Goal: Transaction & Acquisition: Purchase product/service

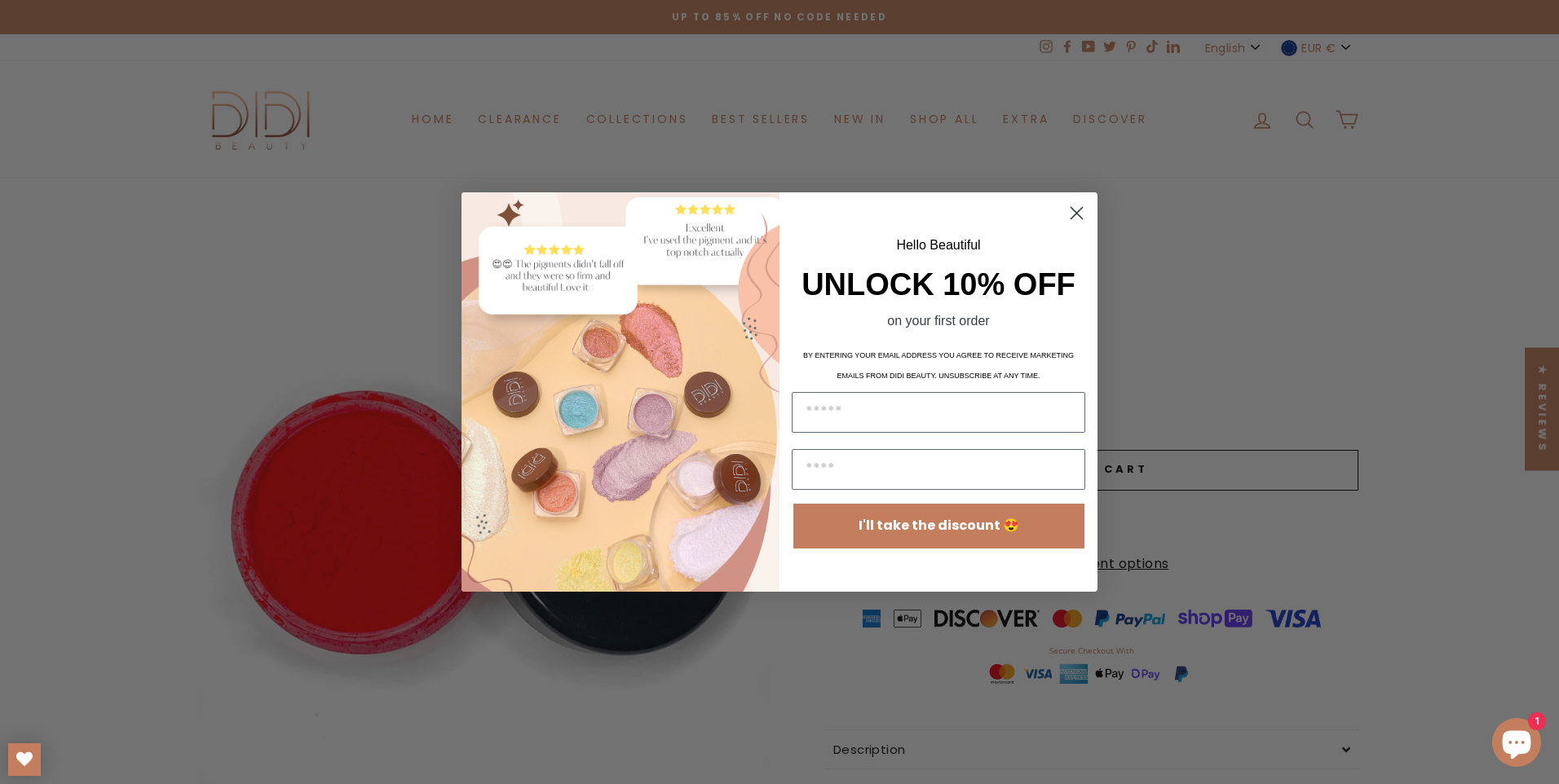
click at [1076, 209] on circle "Close dialog" at bounding box center [1076, 213] width 27 height 27
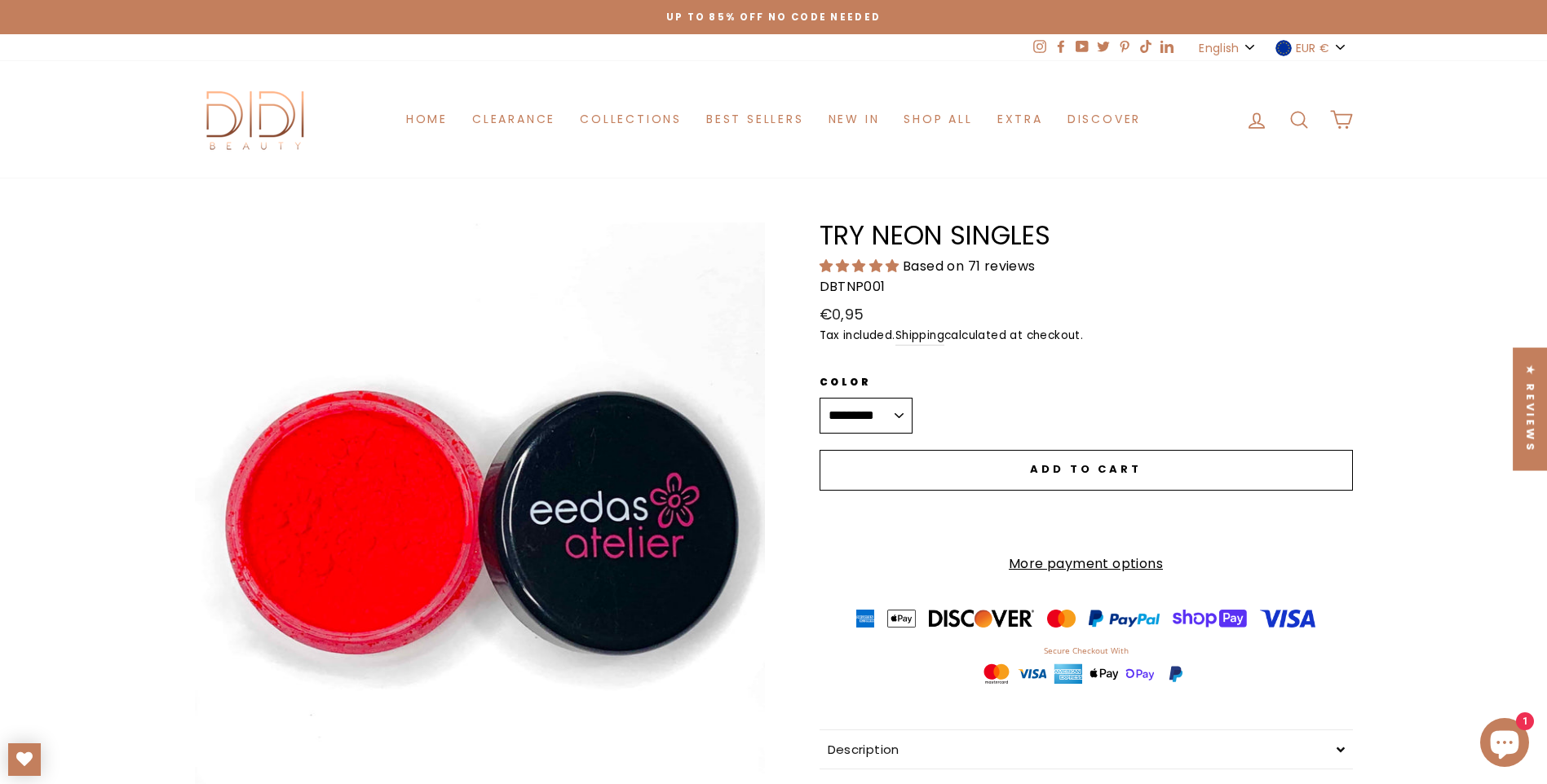
click at [912, 415] on select "**********" at bounding box center [866, 415] width 93 height 36
click at [820, 398] on select "**********" at bounding box center [866, 415] width 93 height 36
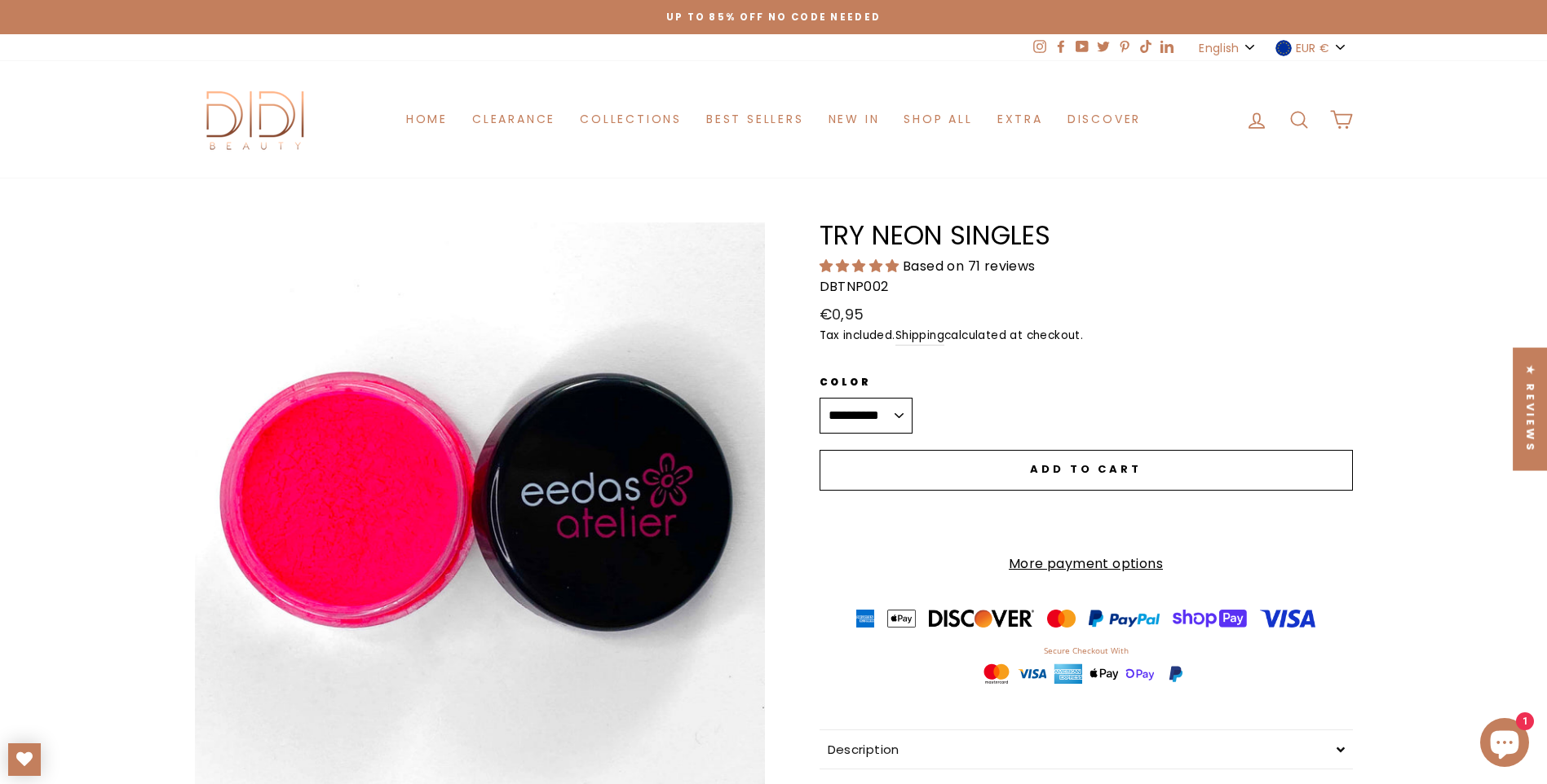
click at [912, 414] on select "**********" at bounding box center [866, 415] width 93 height 36
select select "*********"
click at [820, 398] on select "**********" at bounding box center [866, 415] width 93 height 36
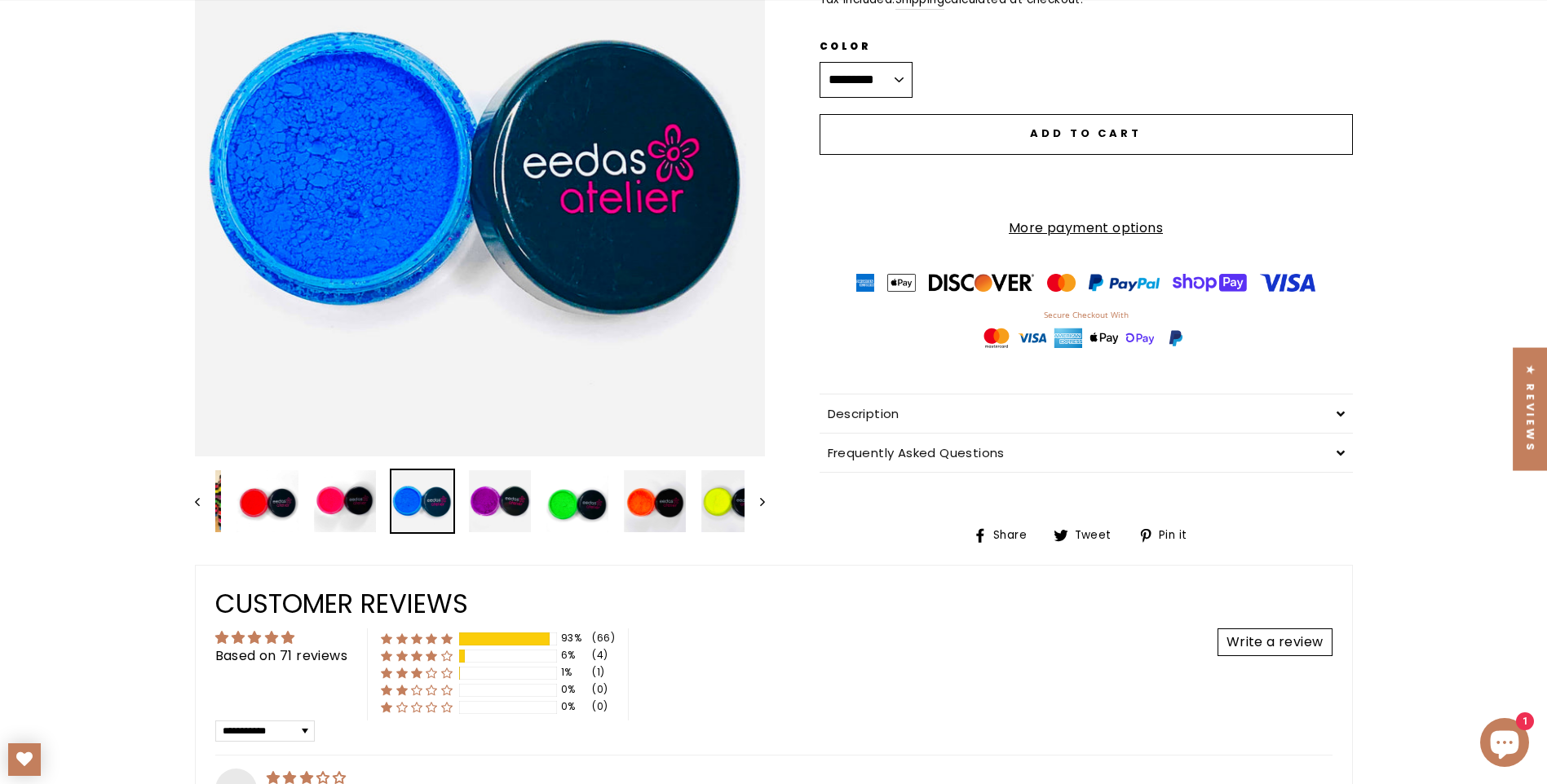
scroll to position [408, 0]
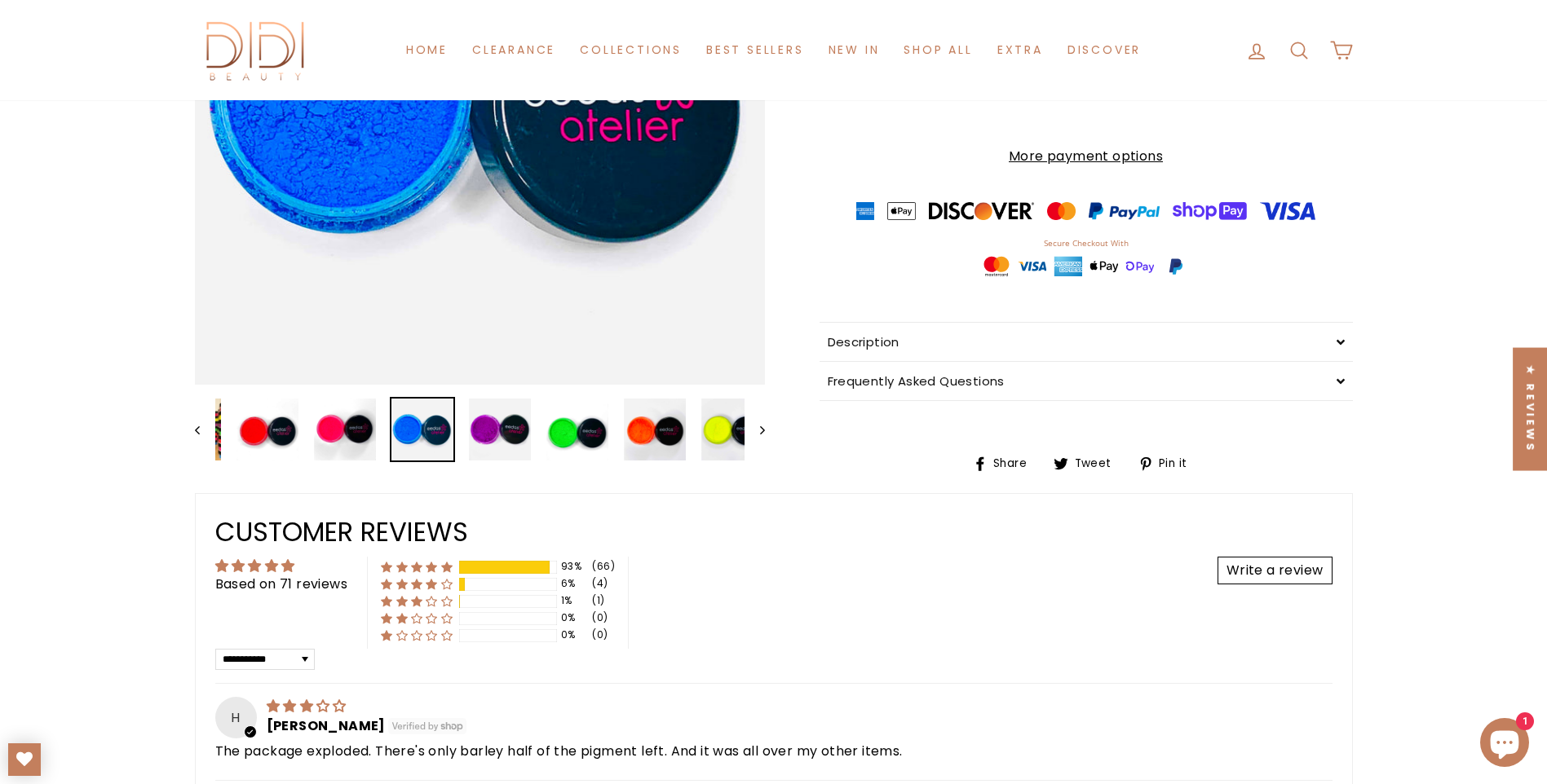
click at [760, 432] on icon "Next" at bounding box center [762, 431] width 5 height 8
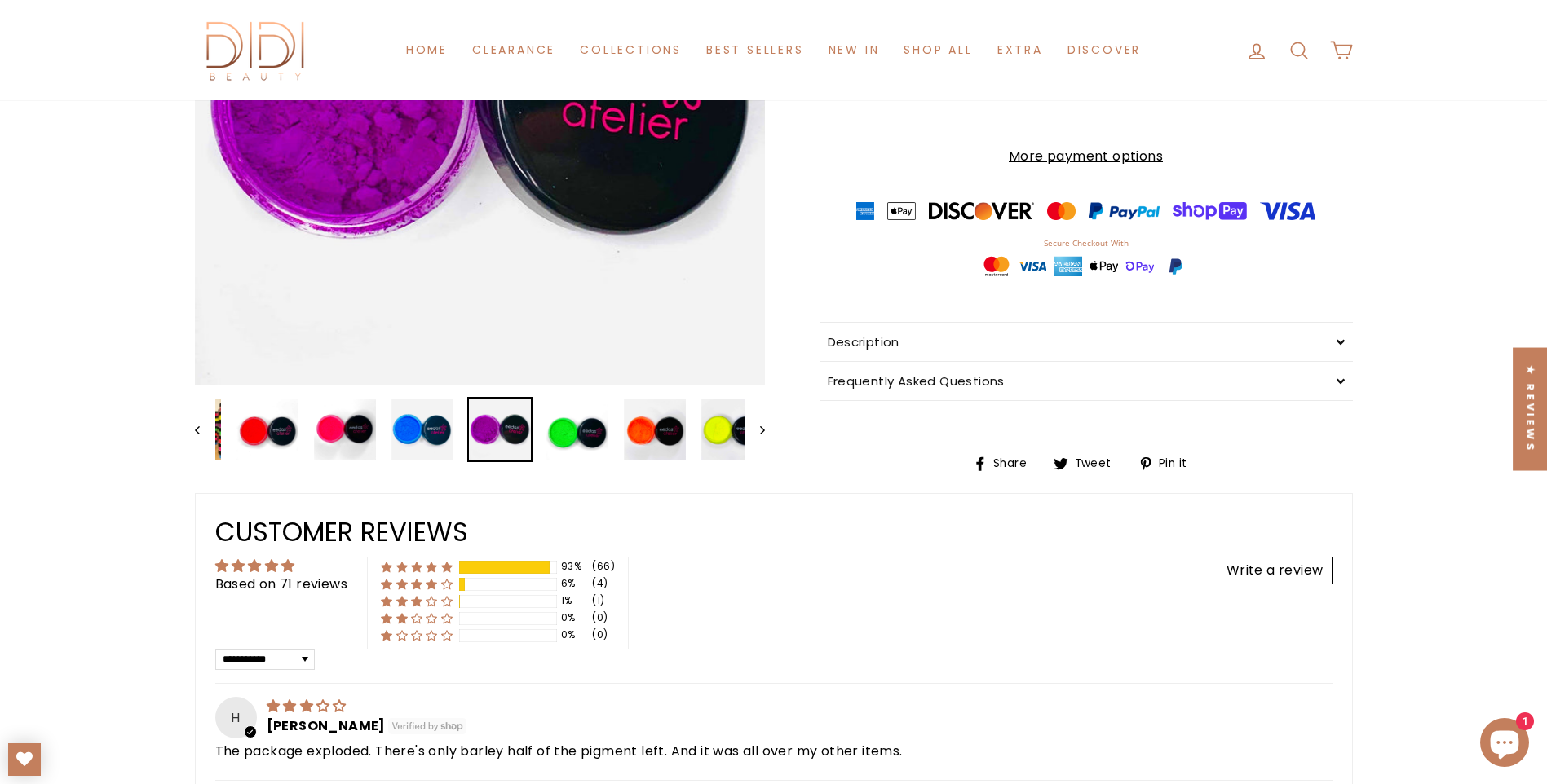
click at [760, 432] on icon "Next" at bounding box center [762, 431] width 5 height 8
click at [759, 432] on icon "Next" at bounding box center [762, 431] width 5 height 8
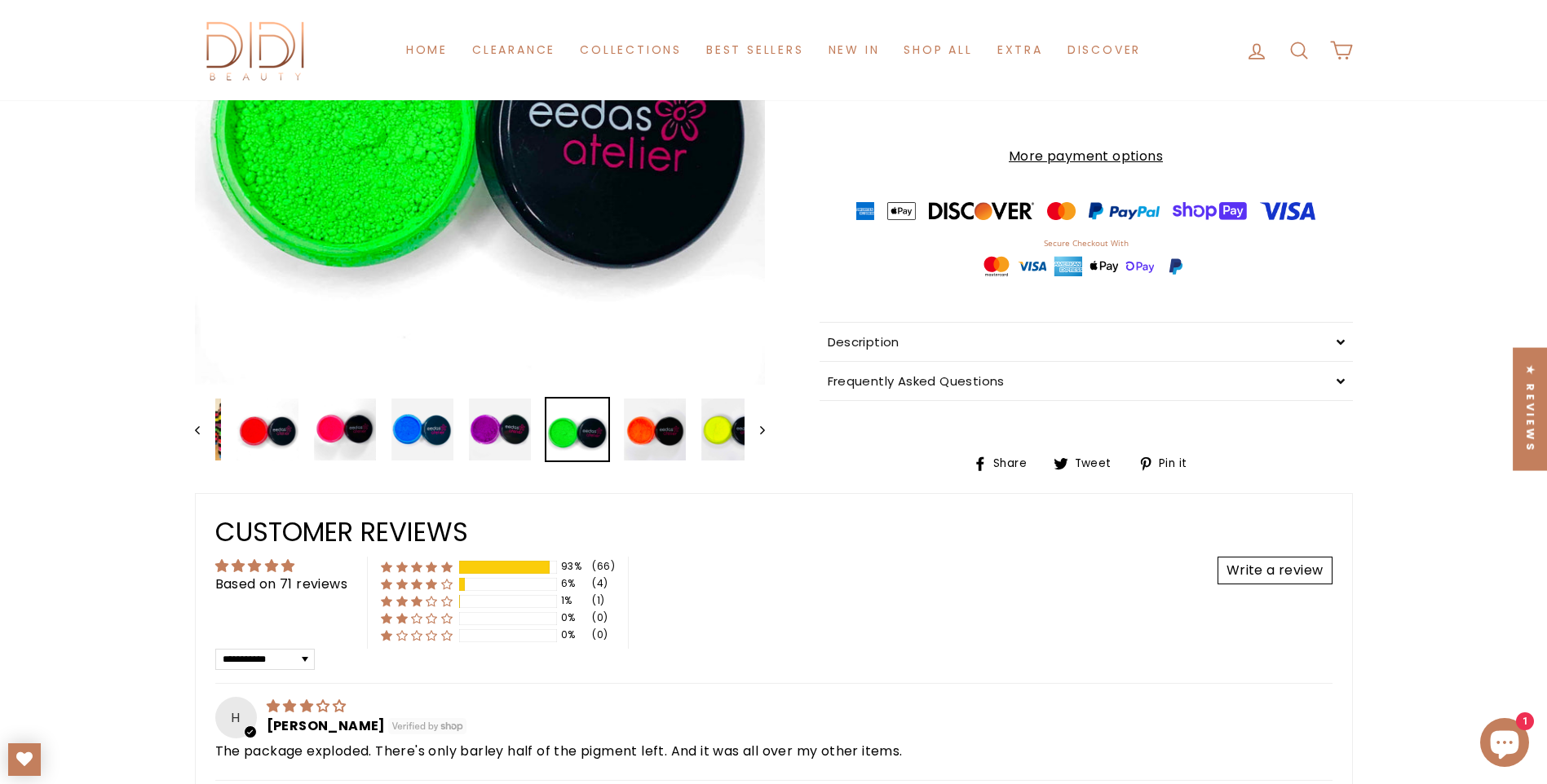
click at [759, 430] on icon "Next" at bounding box center [762, 431] width 5 height 8
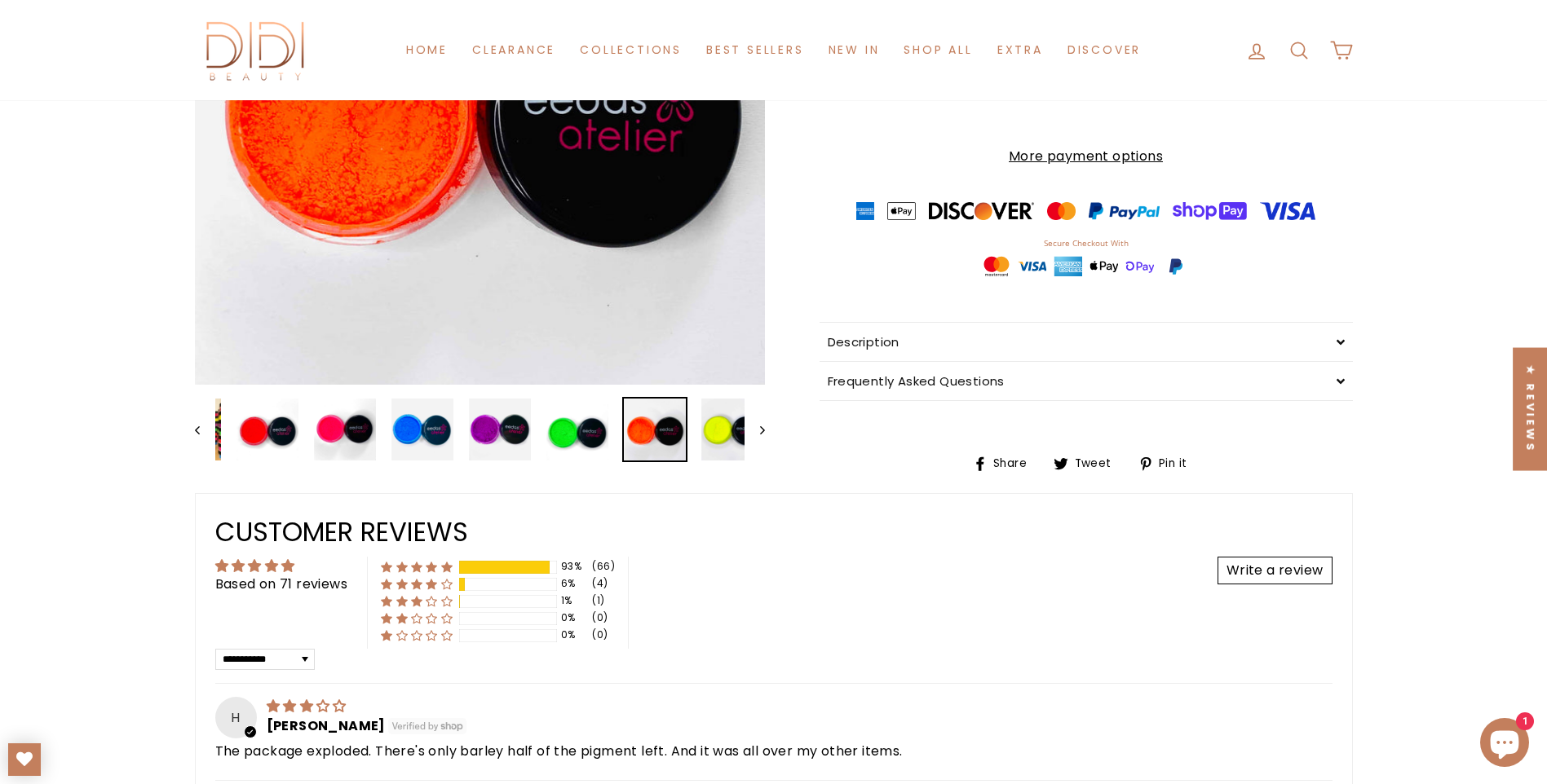
click at [759, 430] on icon "Next" at bounding box center [762, 431] width 5 height 8
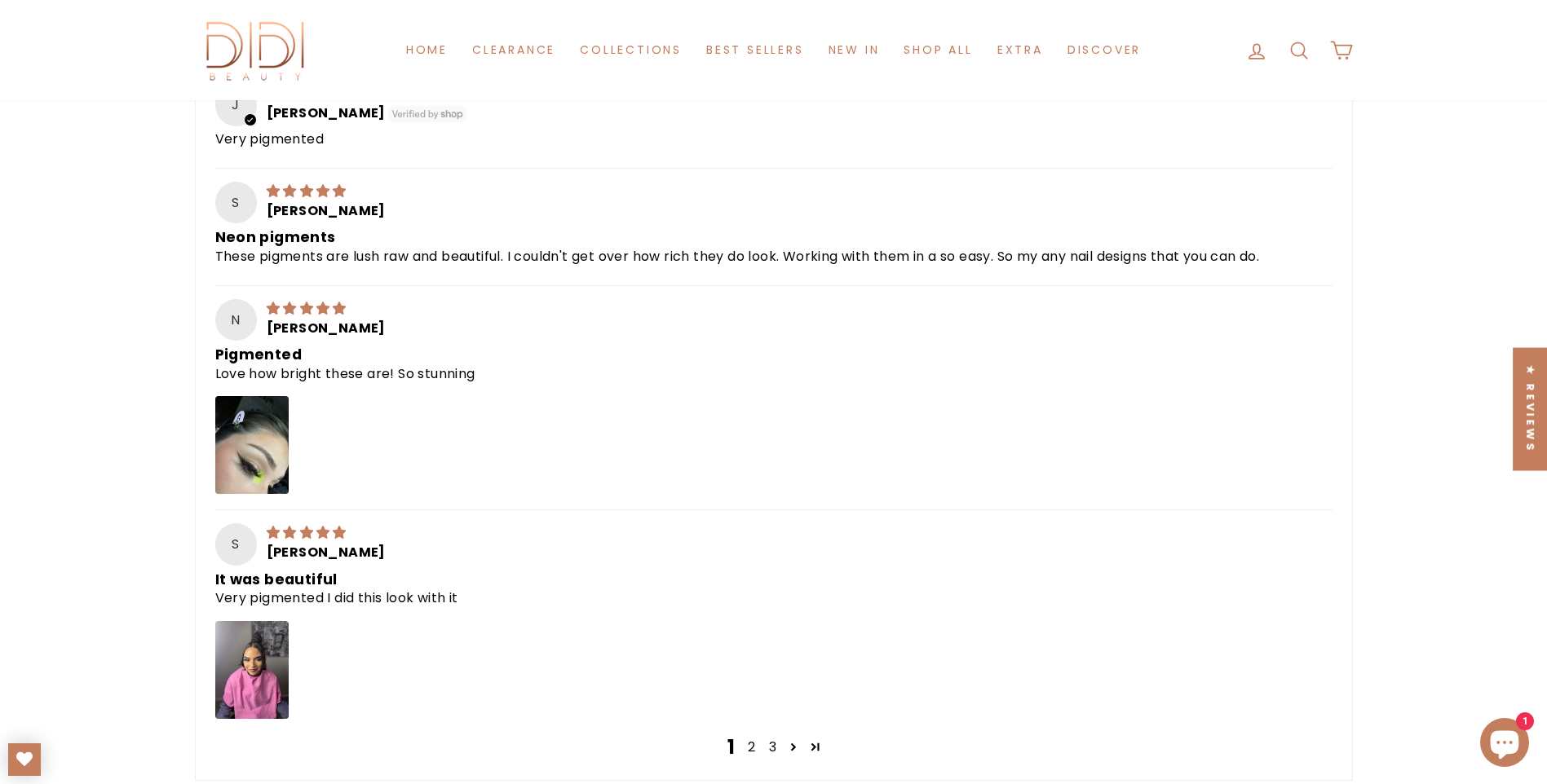
scroll to position [1142, 0]
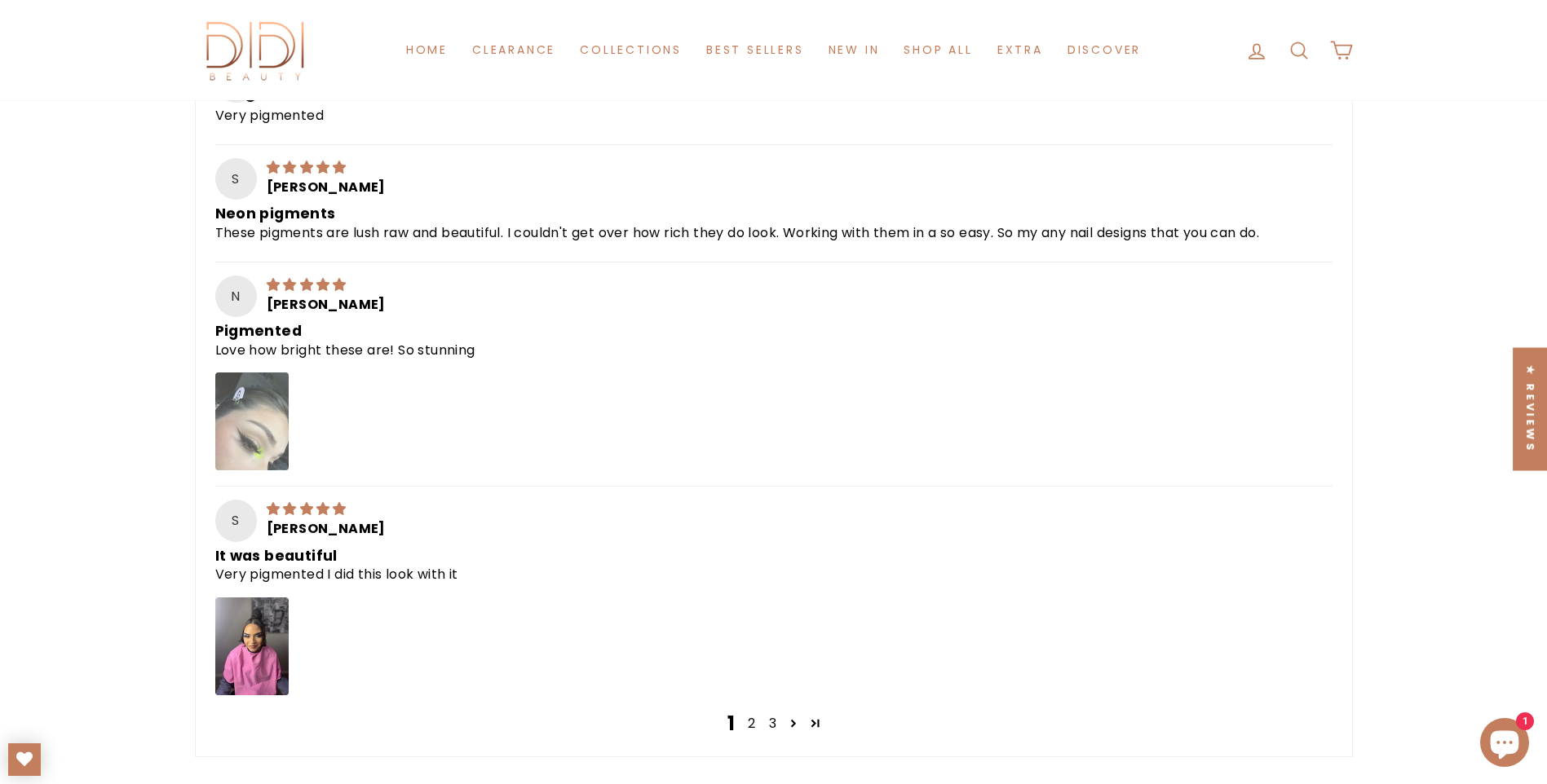
click at [263, 416] on img "Link to user picture 1" at bounding box center [251, 421] width 73 height 98
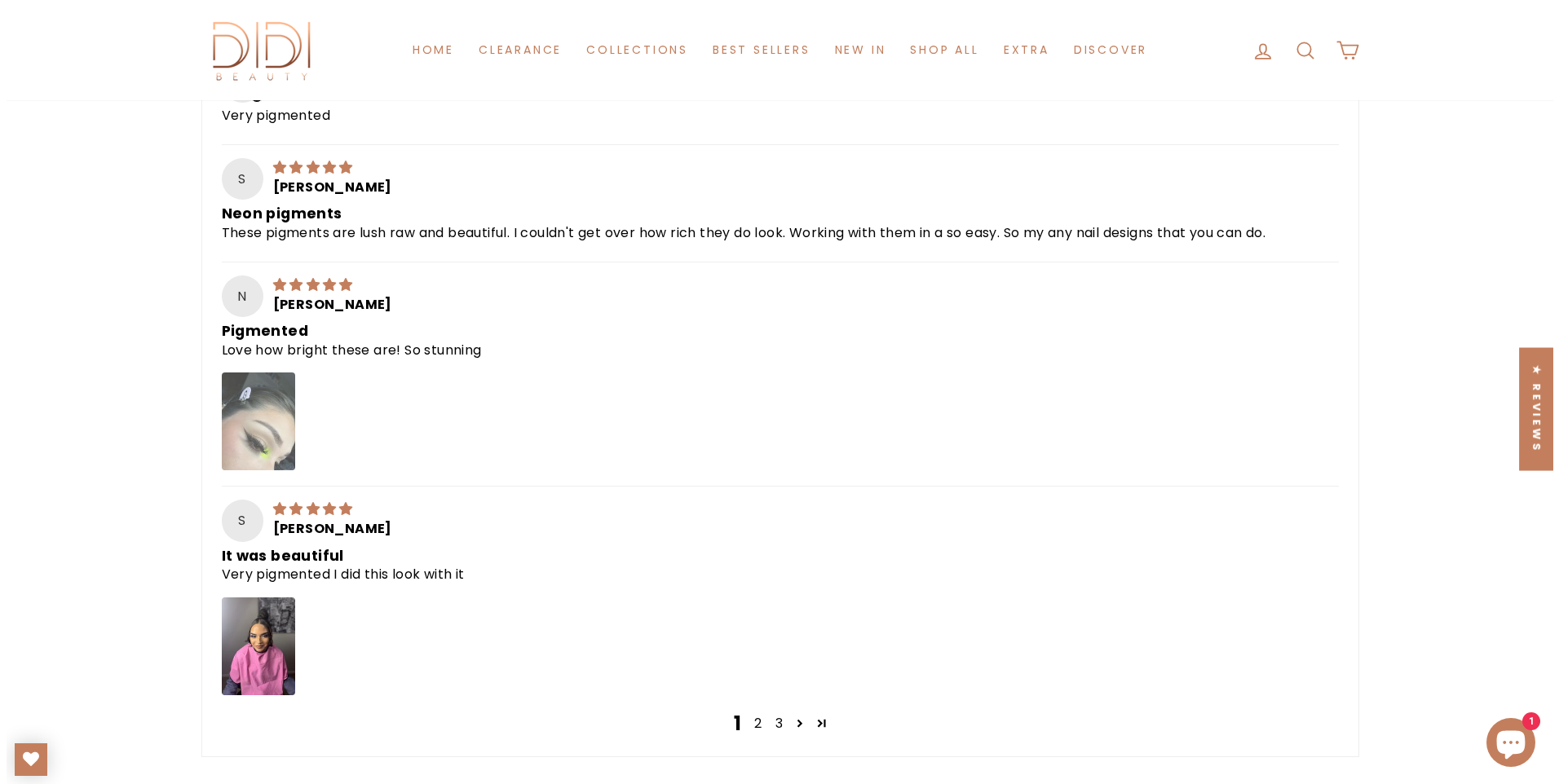
scroll to position [0, 0]
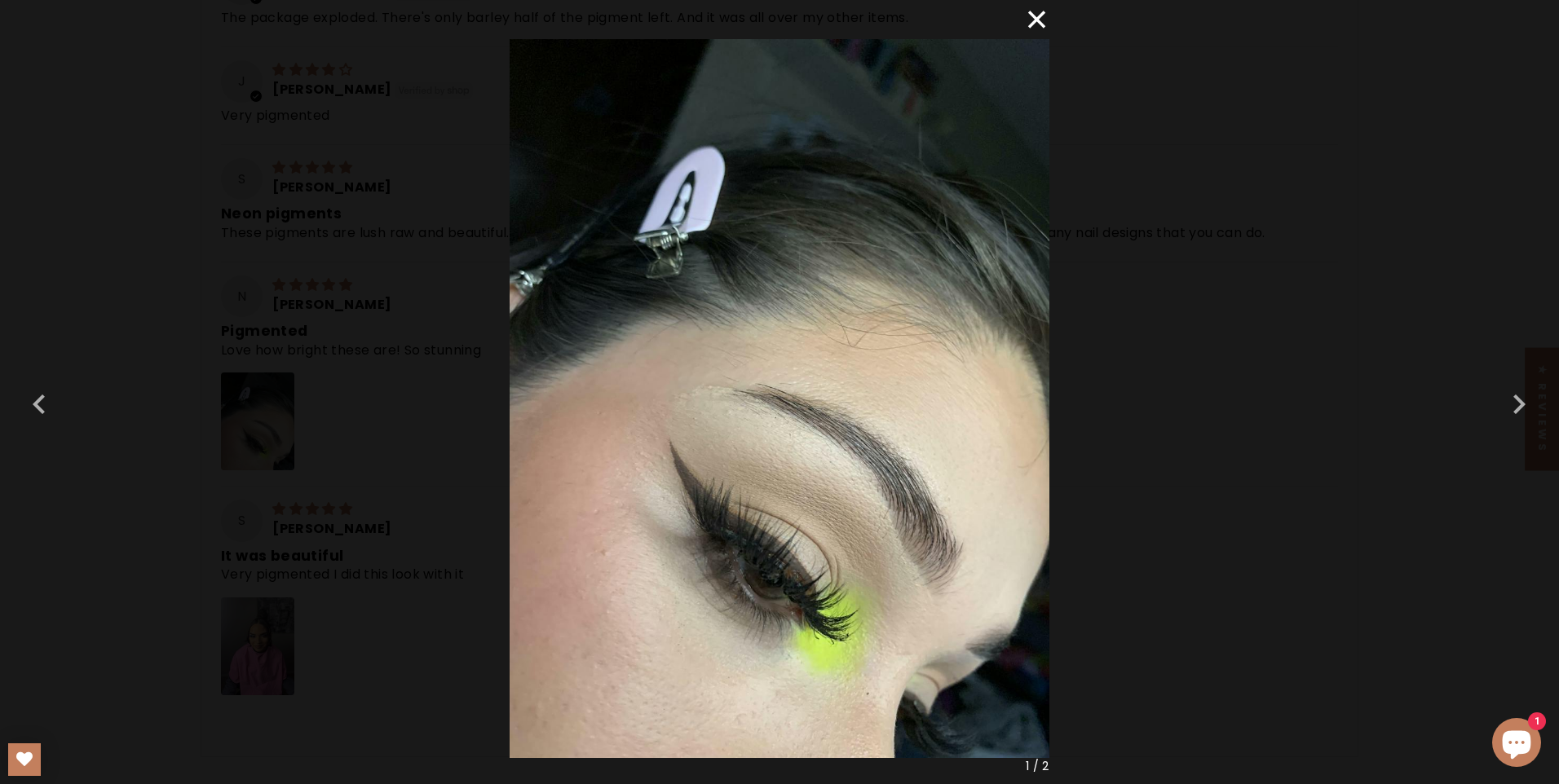
click at [1027, 25] on button "×" at bounding box center [1030, 20] width 39 height 39
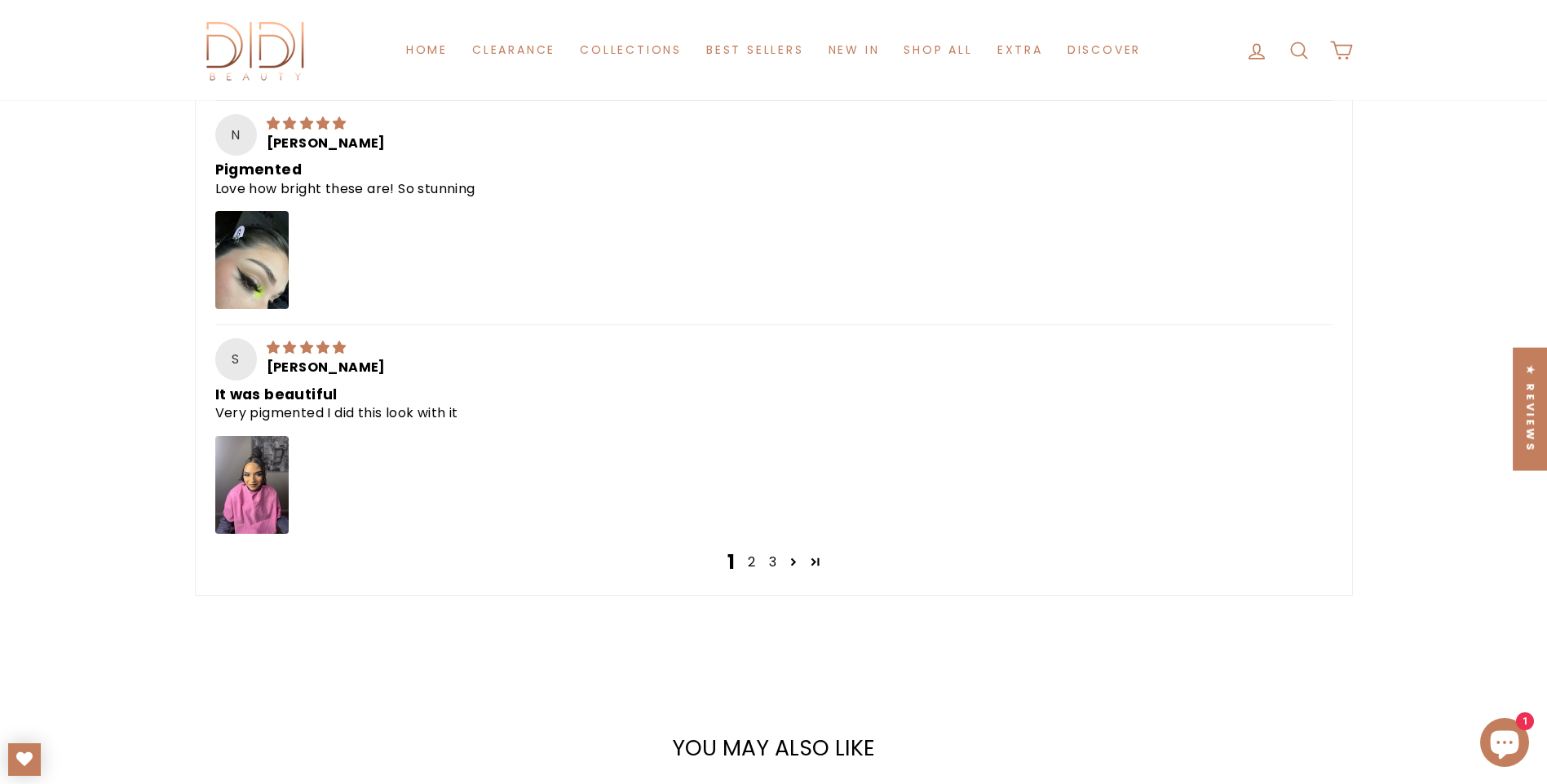
scroll to position [1305, 0]
click at [265, 471] on img "Link to user picture 1" at bounding box center [251, 483] width 73 height 98
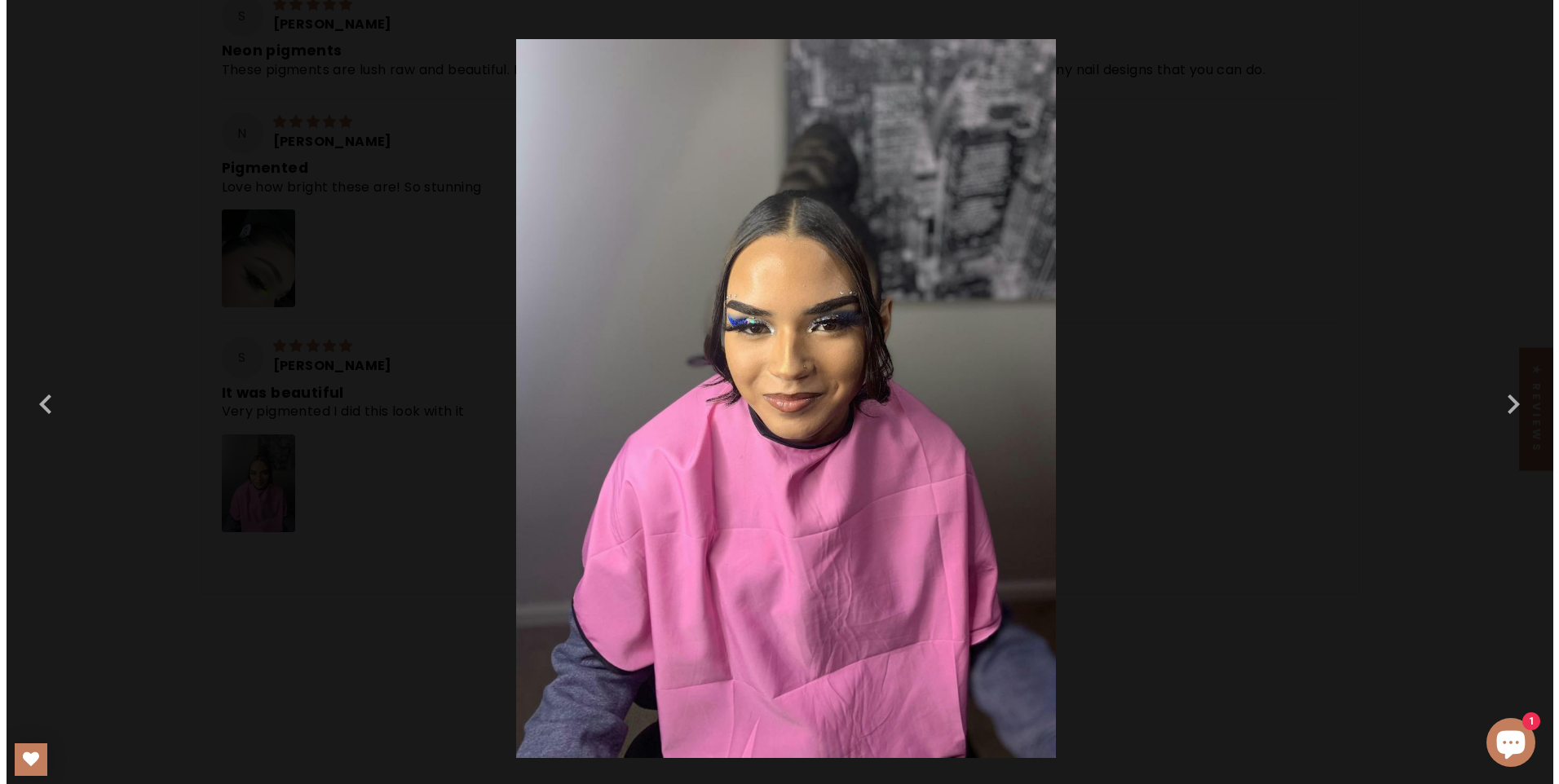
scroll to position [0, 0]
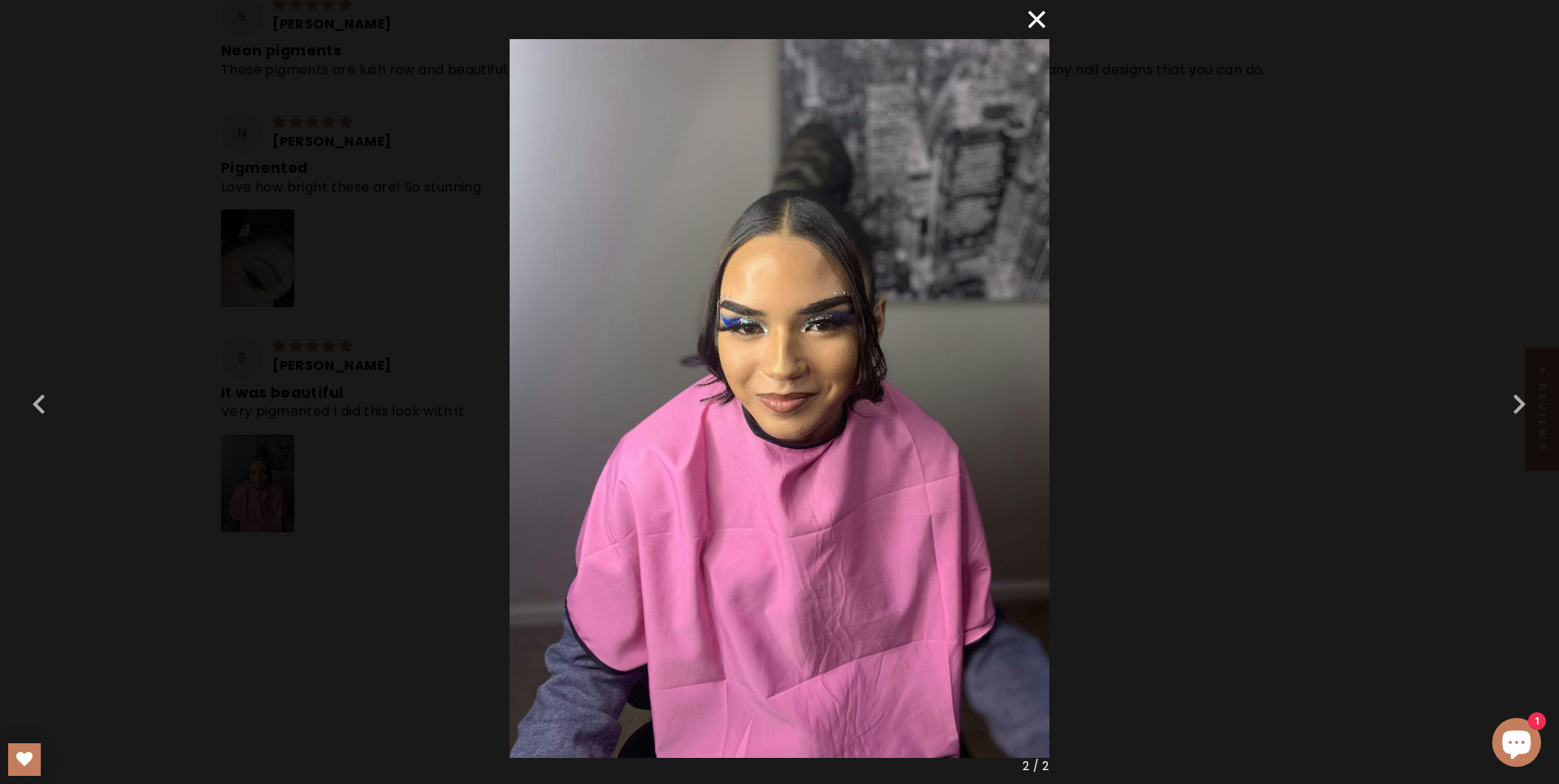
click at [1046, 25] on button "×" at bounding box center [1030, 20] width 39 height 39
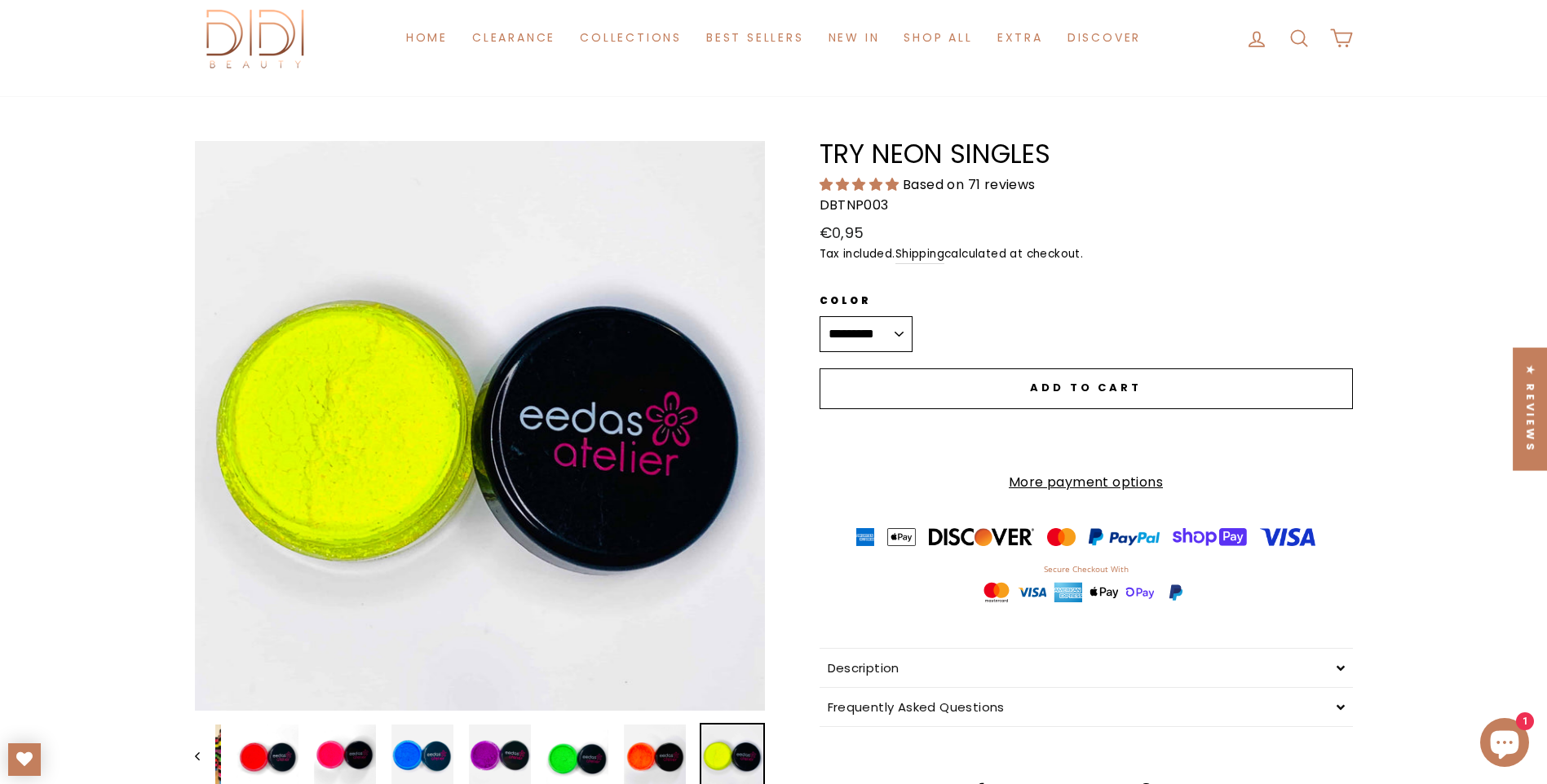
scroll to position [245, 0]
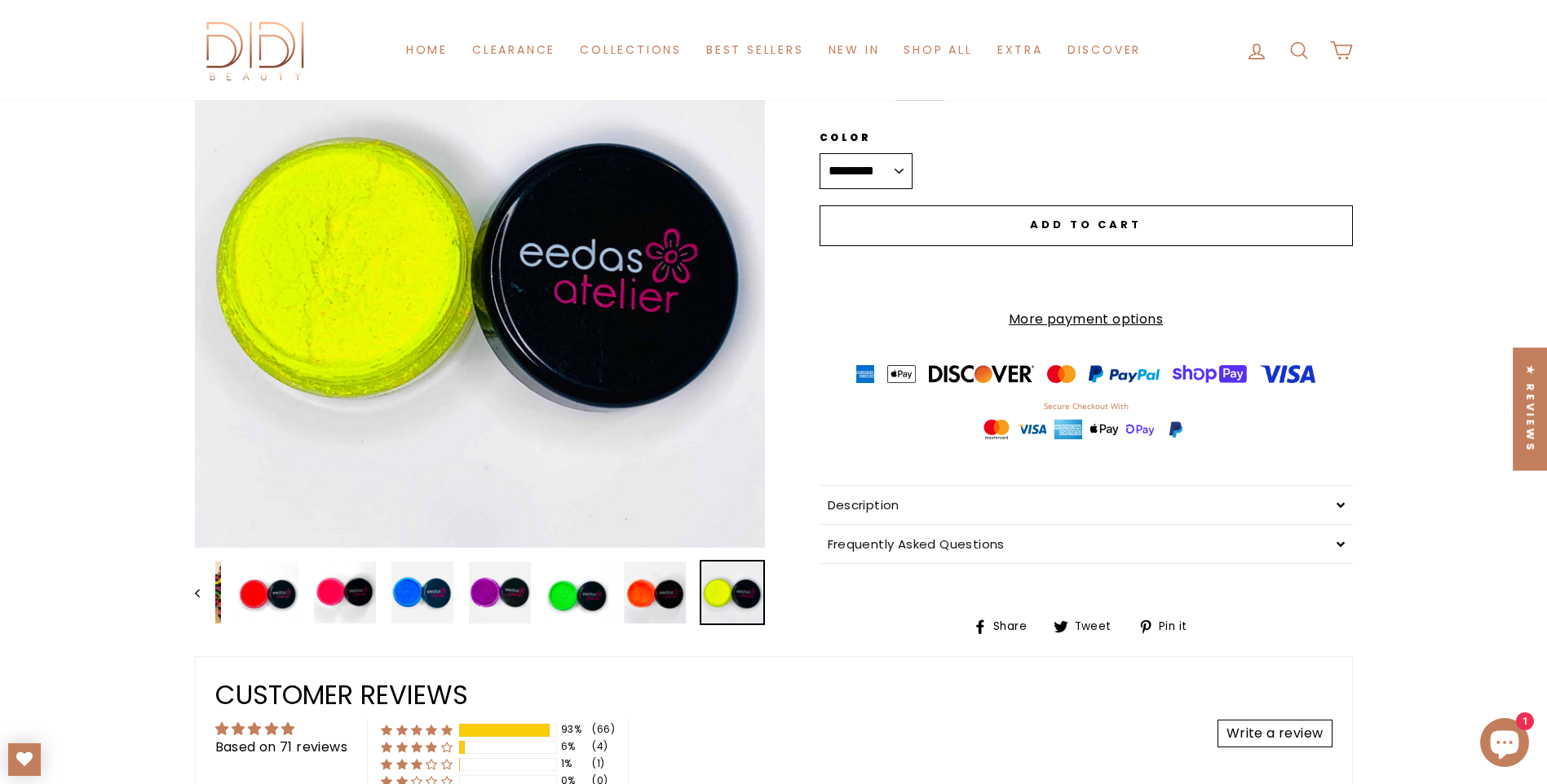
click at [866, 496] on span "Description" at bounding box center [863, 505] width 71 height 17
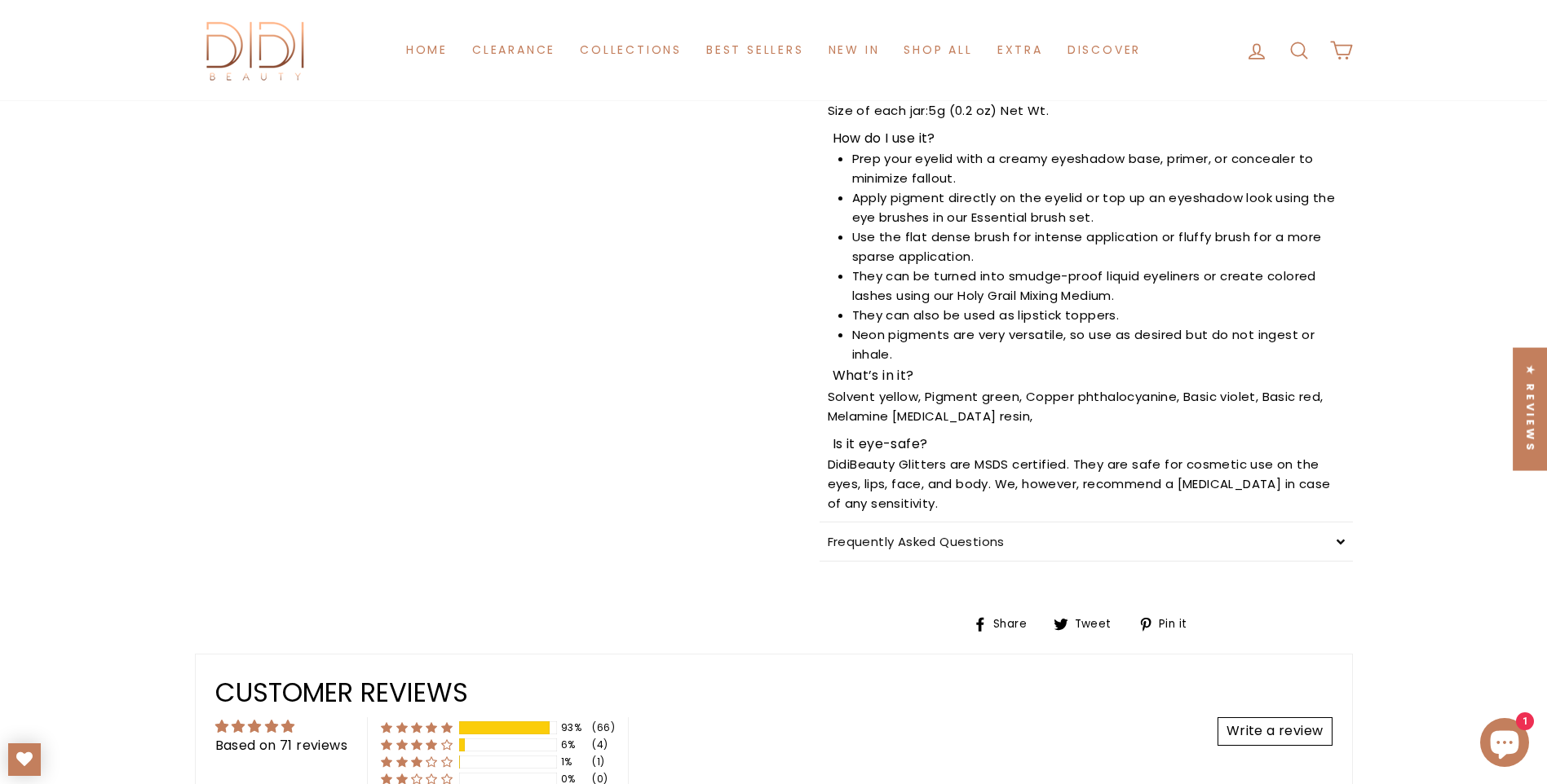
scroll to position [897, 0]
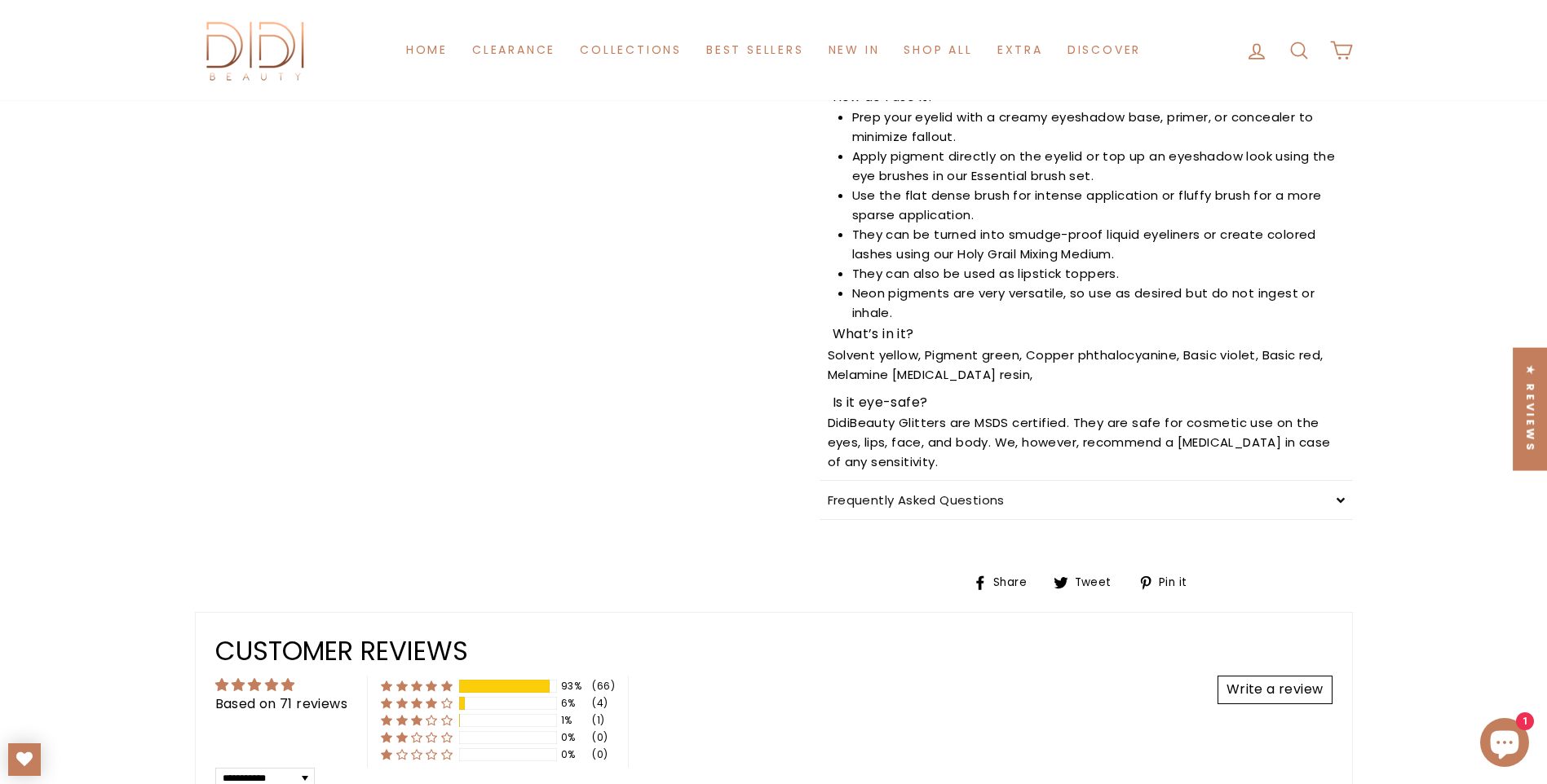
click at [1261, 495] on div "Frequently Asked Questions" at bounding box center [1087, 499] width 534 height 38
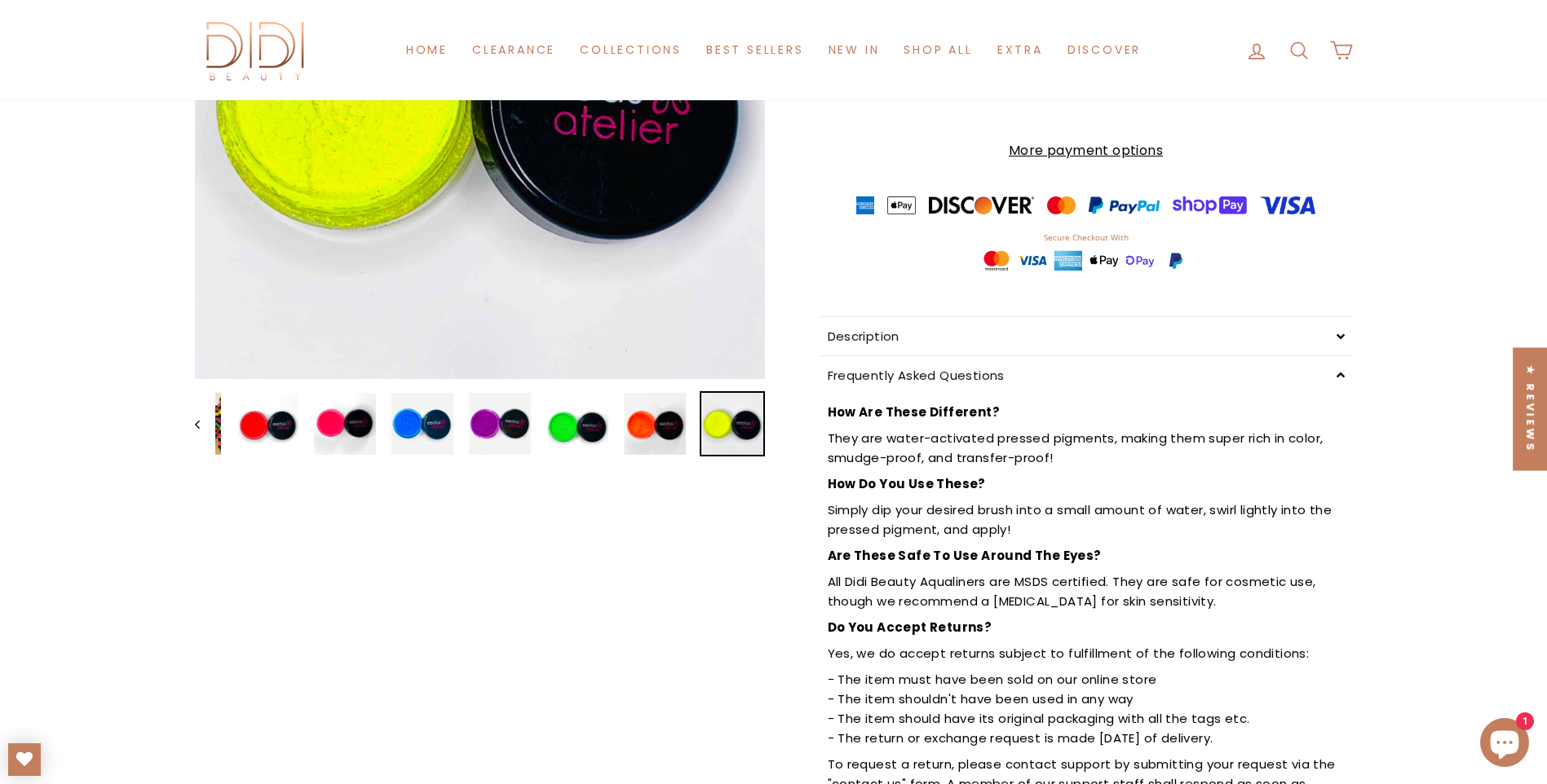
scroll to position [274, 0]
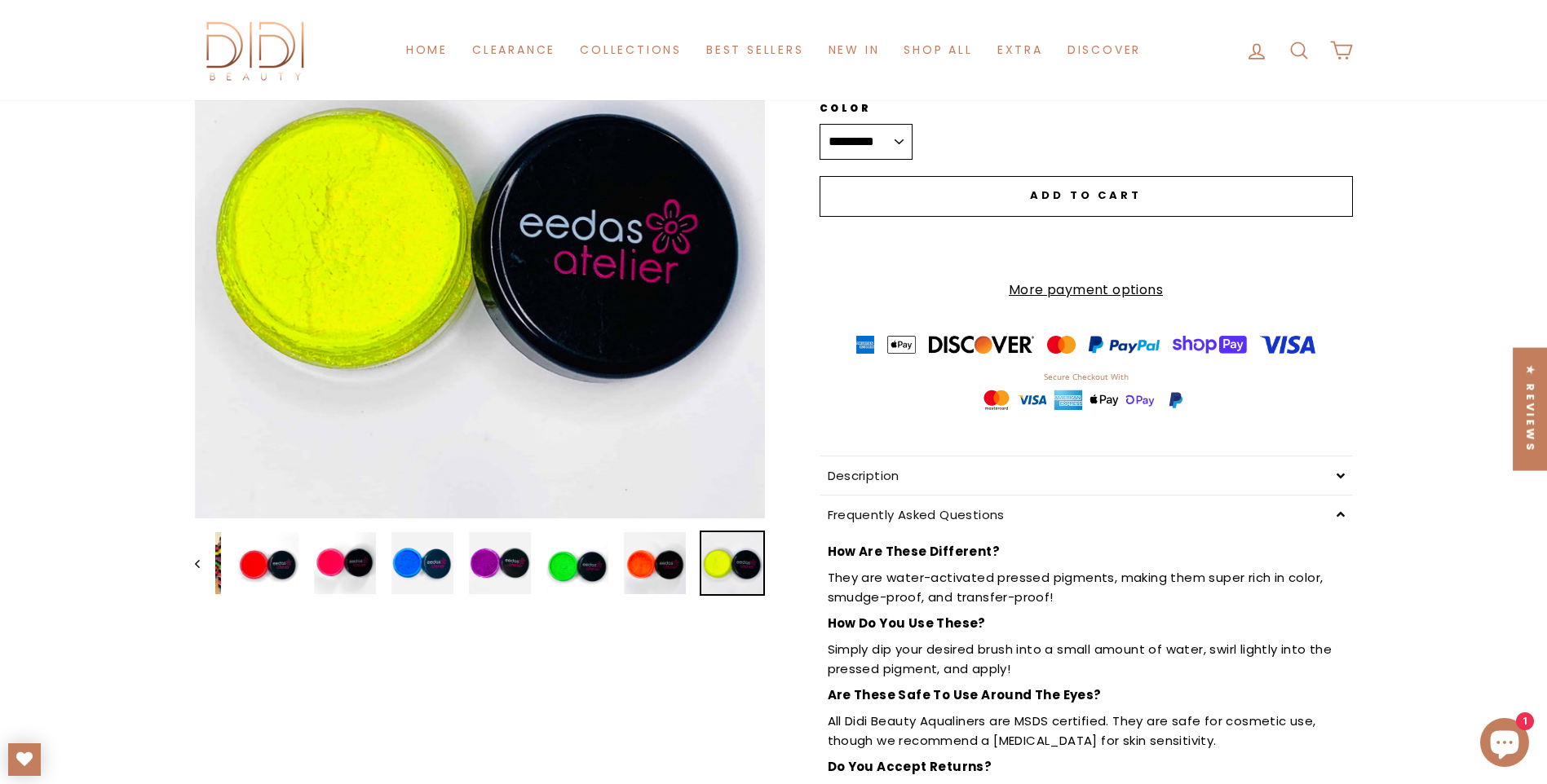
click at [981, 461] on div "Description" at bounding box center [1087, 475] width 534 height 38
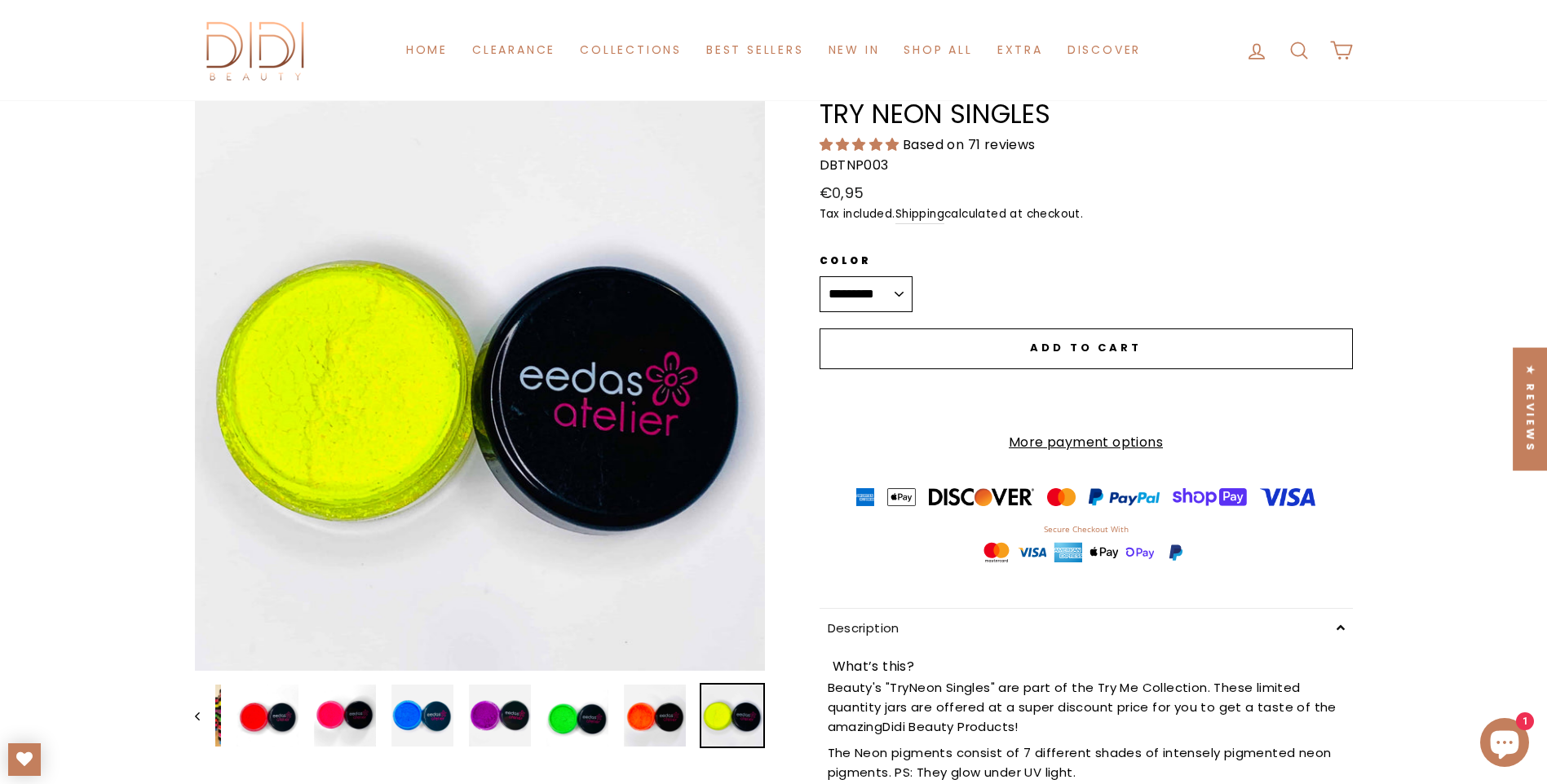
scroll to position [111, 0]
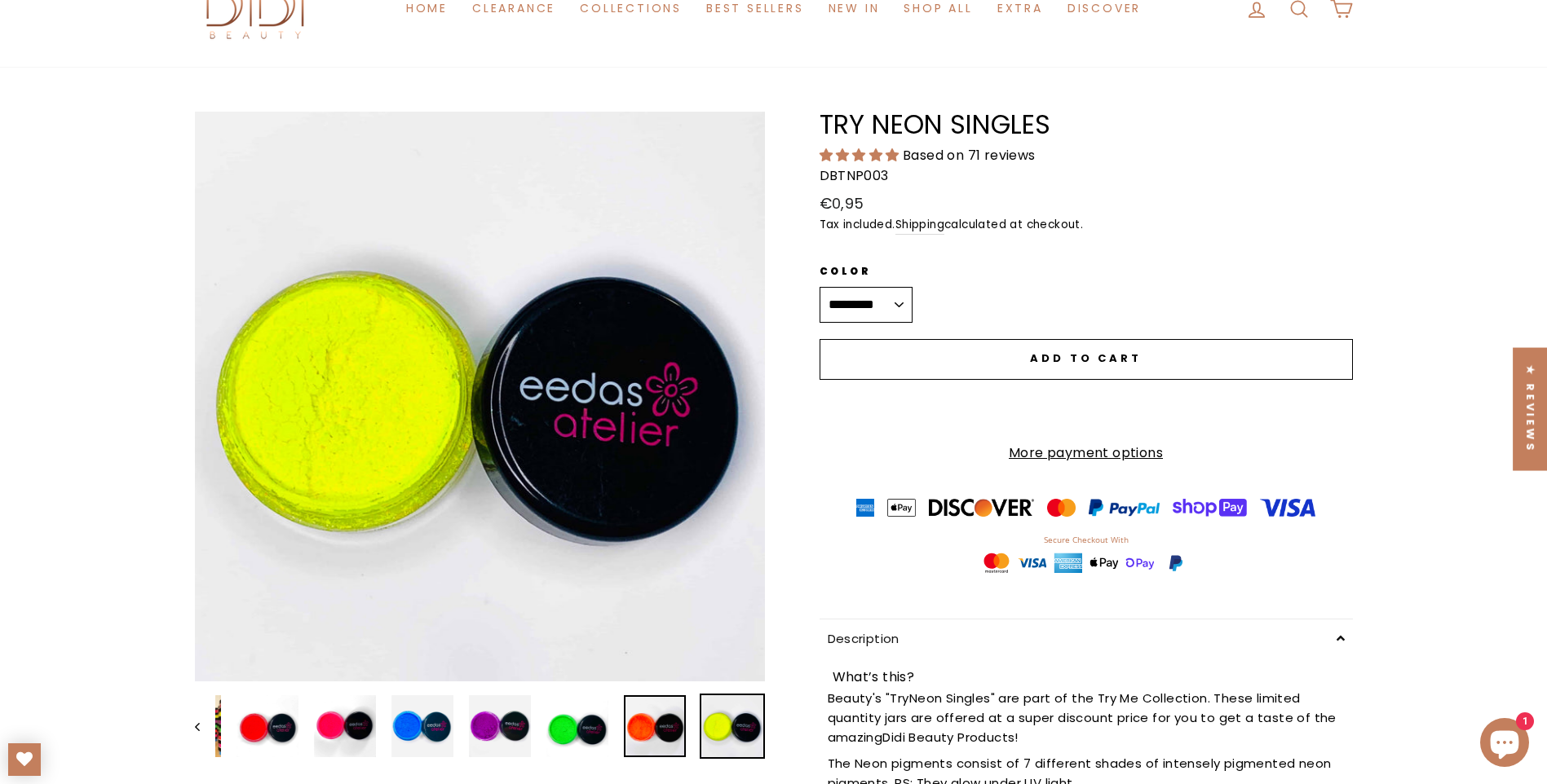
click at [658, 730] on img at bounding box center [654, 726] width 62 height 62
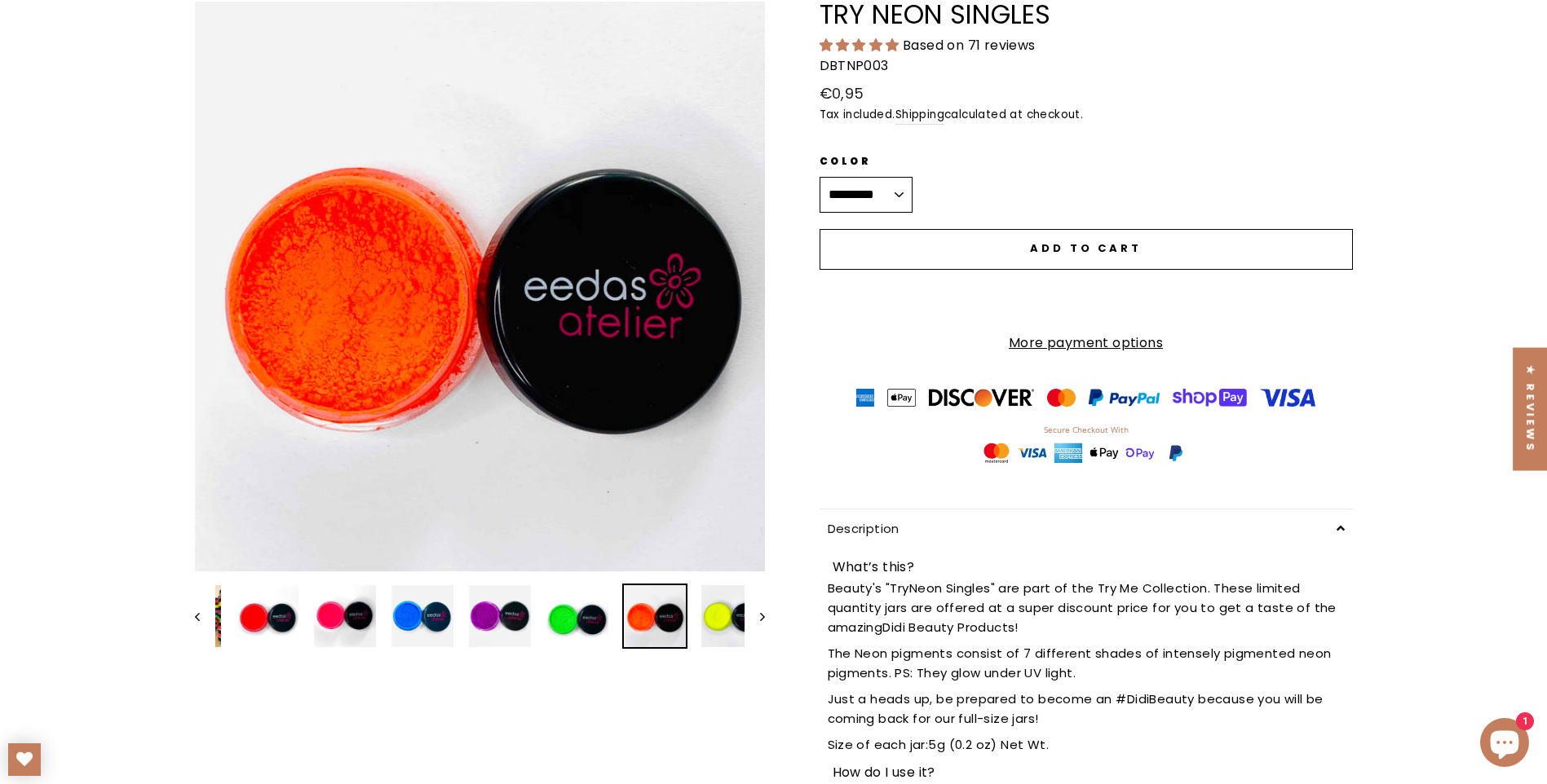
scroll to position [30, 0]
